Goal: Information Seeking & Learning: Learn about a topic

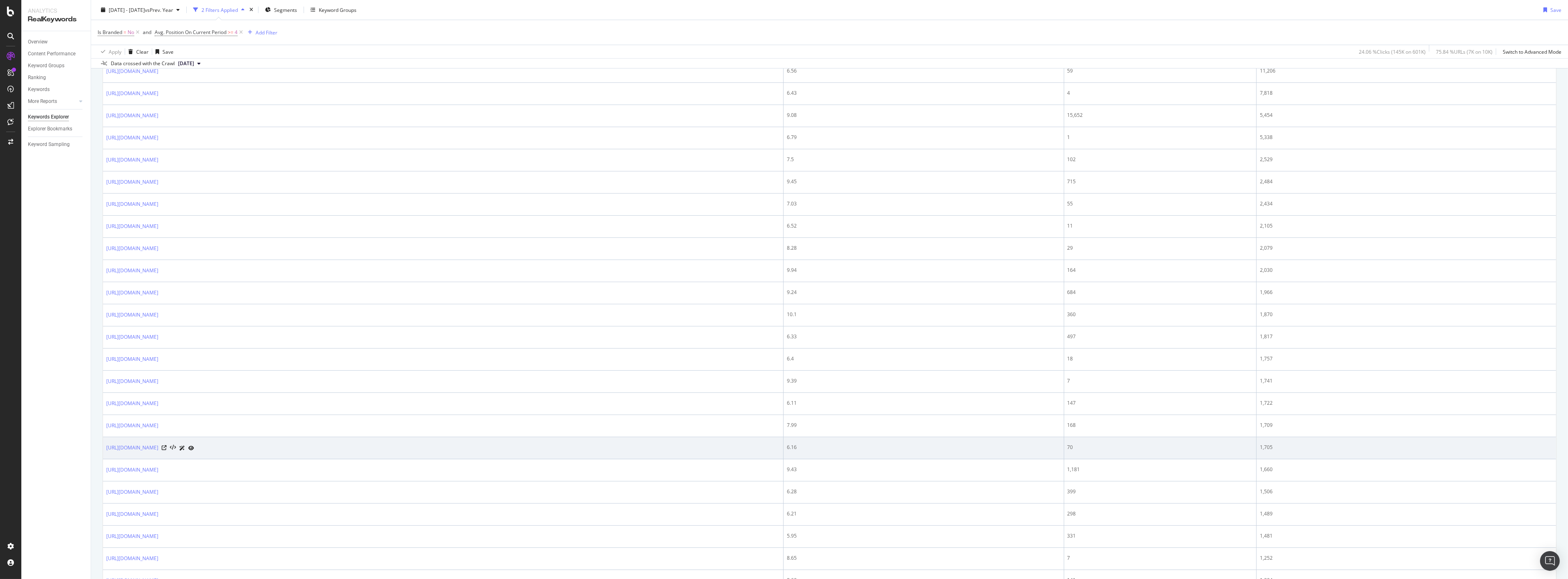
scroll to position [319, 0]
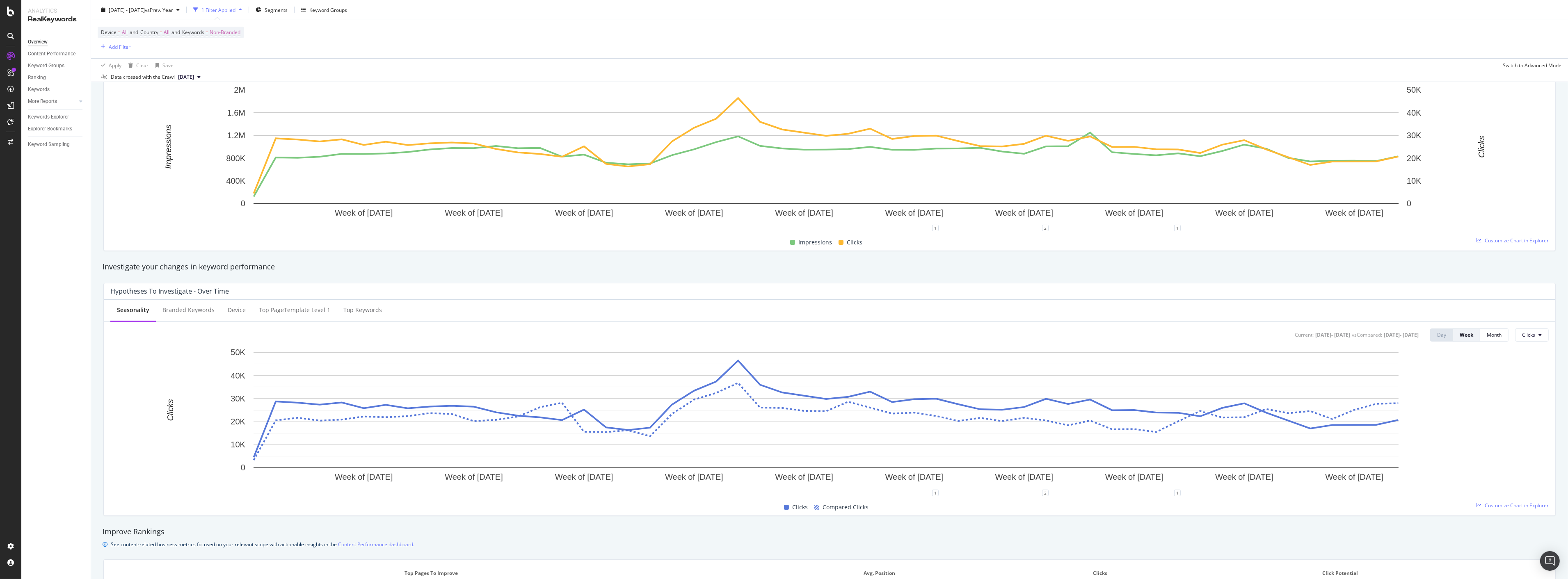
scroll to position [297, 0]
